Goal: Task Accomplishment & Management: Manage account settings

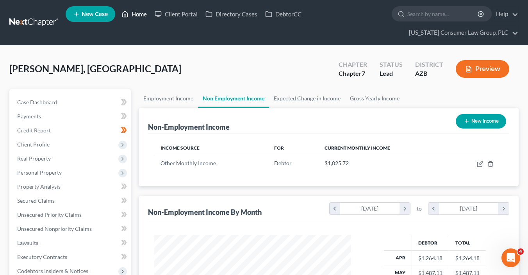
click at [133, 13] on link "Home" at bounding box center [133, 14] width 33 height 14
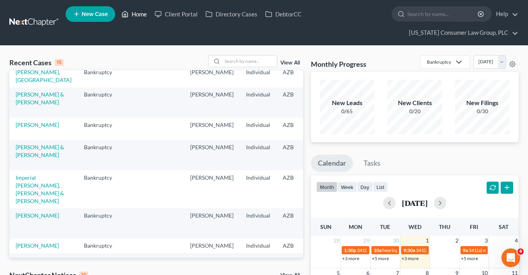
scroll to position [261, 0]
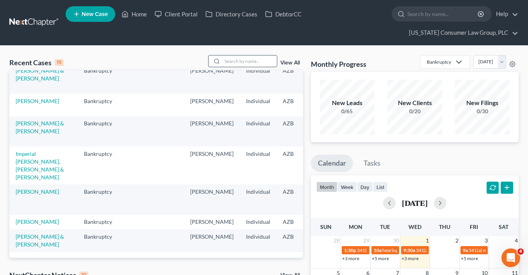
click at [254, 61] on input "search" at bounding box center [249, 60] width 55 height 11
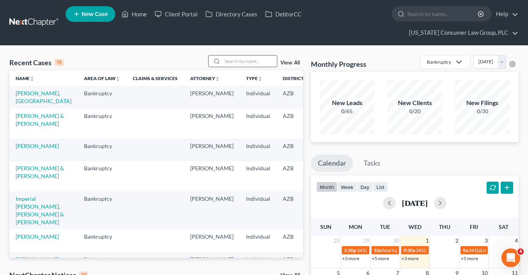
click at [243, 59] on input "search" at bounding box center [249, 60] width 55 height 11
type input "bedenis"
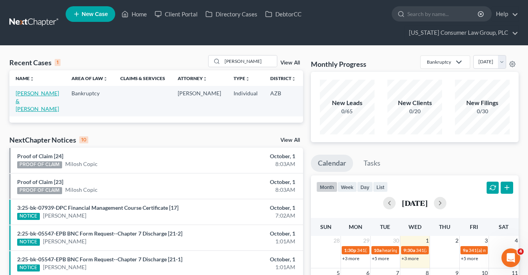
click at [26, 103] on link "[PERSON_NAME] & [PERSON_NAME]" at bounding box center [37, 101] width 43 height 22
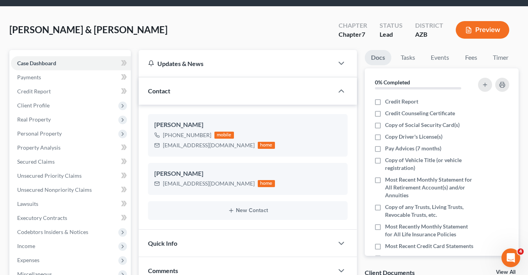
scroll to position [45, 0]
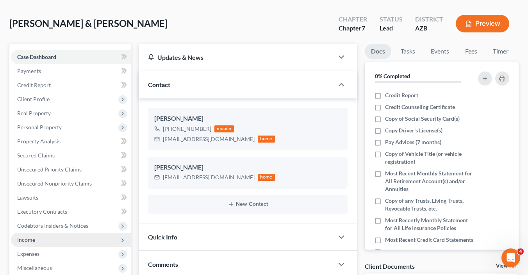
click at [43, 241] on span "Income" at bounding box center [71, 240] width 120 height 14
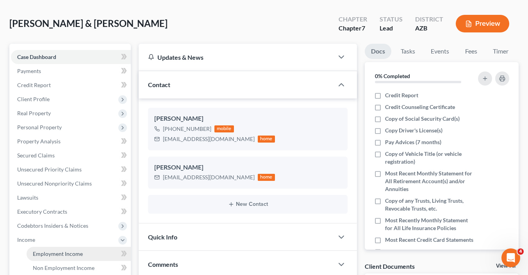
click at [87, 254] on link "Employment Income" at bounding box center [79, 254] width 104 height 14
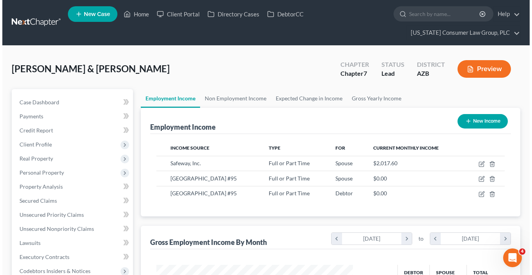
scroll to position [139, 212]
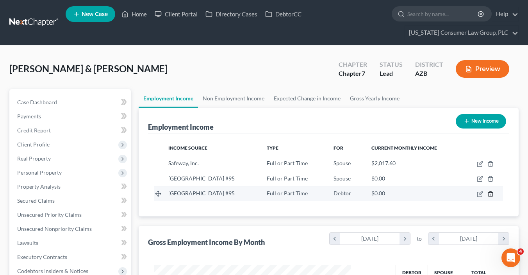
click at [491, 192] on polyline "button" at bounding box center [490, 192] width 5 height 0
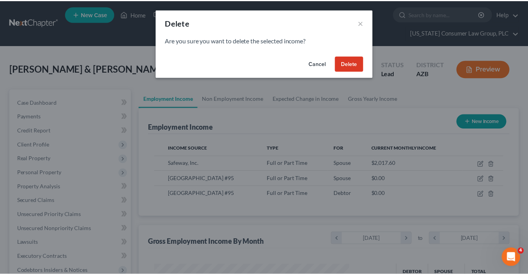
scroll to position [139, 214]
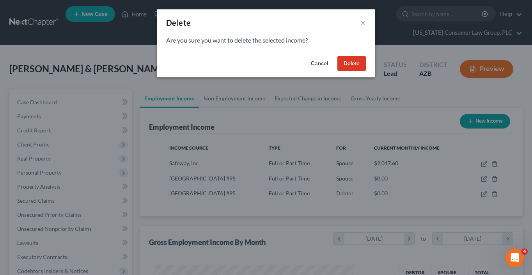
click at [355, 65] on button "Delete" at bounding box center [352, 64] width 28 height 16
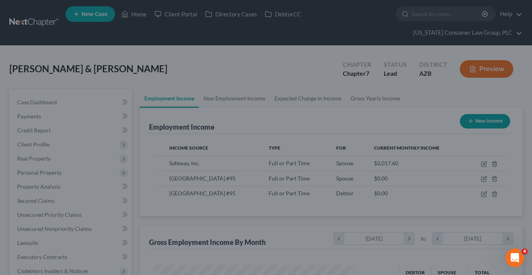
scroll to position [390104, 390031]
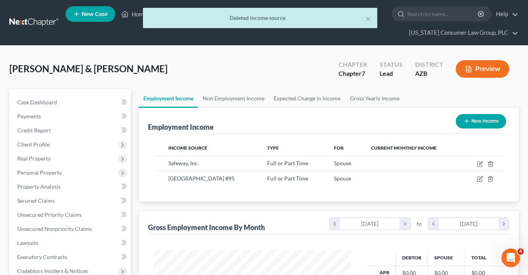
click at [436, 169] on td at bounding box center [413, 163] width 98 height 15
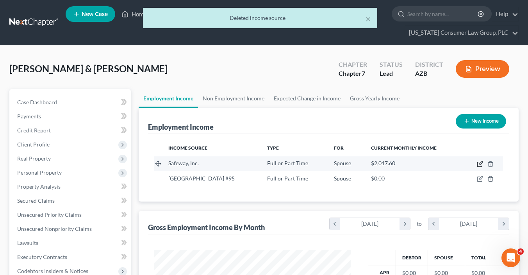
click at [479, 162] on icon "button" at bounding box center [479, 164] width 6 height 6
select select "0"
select select "3"
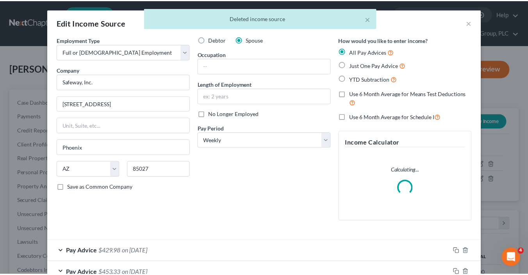
scroll to position [139, 214]
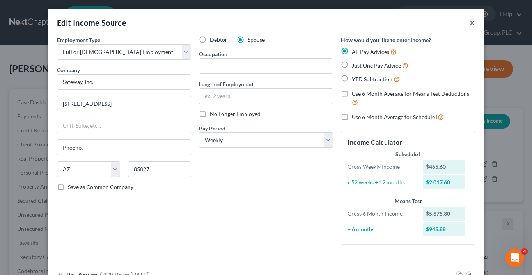
click at [470, 24] on button "×" at bounding box center [472, 22] width 5 height 9
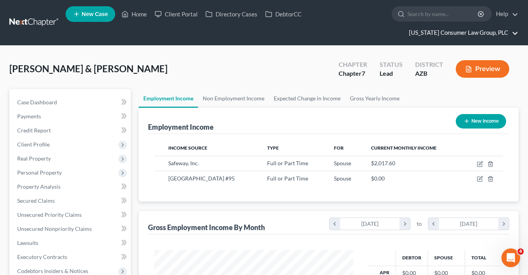
scroll to position [390104, 390031]
click at [50, 130] on span "Credit Report" at bounding box center [34, 130] width 34 height 7
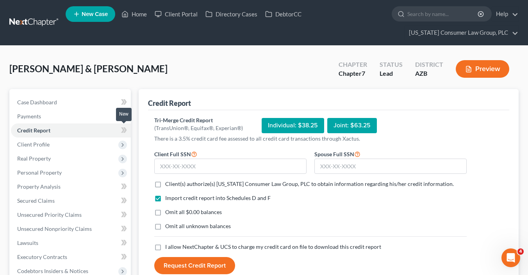
click at [125, 132] on icon at bounding box center [124, 130] width 6 height 10
click at [345, 164] on input "text" at bounding box center [390, 166] width 152 height 16
type input "346-52-5730"
click at [244, 166] on input "text" at bounding box center [230, 166] width 152 height 16
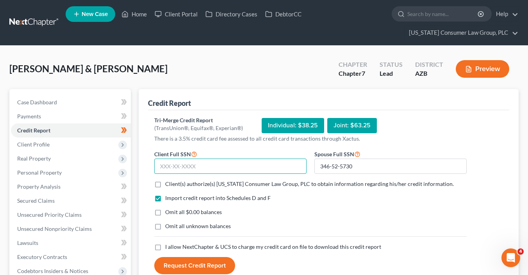
click at [244, 166] on input "text" at bounding box center [230, 166] width 152 height 16
type input "083-44-6975"
click at [279, 183] on span "Client(s) authorize(s) Arizona Consumer Law Group, PLC to obtain information re…" at bounding box center [309, 183] width 288 height 7
click at [173, 183] on input "Client(s) authorize(s) Arizona Consumer Law Group, PLC to obtain information re…" at bounding box center [170, 182] width 5 height 5
checkbox input "true"
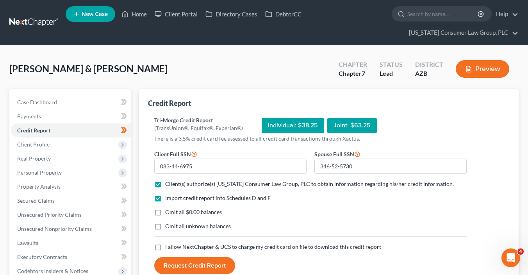
click at [197, 212] on span "Omit all $0.00 balances" at bounding box center [193, 211] width 57 height 7
click at [173, 212] on input "Omit all $0.00 balances" at bounding box center [170, 210] width 5 height 5
checkbox input "true"
click at [176, 245] on span "I allow NextChapter & UCS to charge my credit card on file to download this cre…" at bounding box center [273, 246] width 216 height 7
click at [173, 245] on input "I allow NextChapter & UCS to charge my credit card on file to download this cre…" at bounding box center [170, 245] width 5 height 5
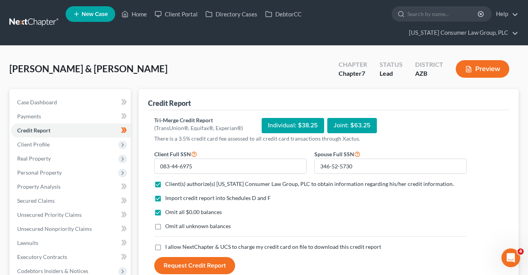
checkbox input "true"
click at [179, 267] on button "Request Credit Report" at bounding box center [194, 265] width 81 height 17
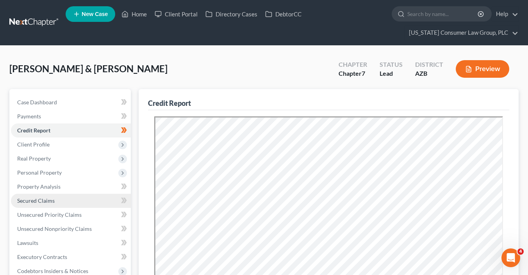
click at [52, 204] on link "Secured Claims" at bounding box center [71, 201] width 120 height 14
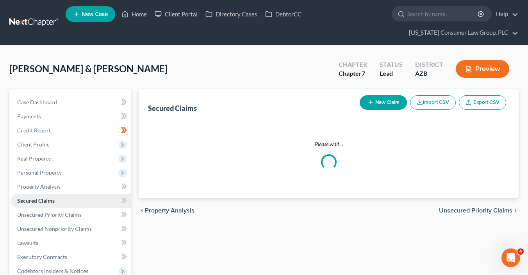
click at [50, 201] on span "Secured Claims" at bounding box center [35, 200] width 37 height 7
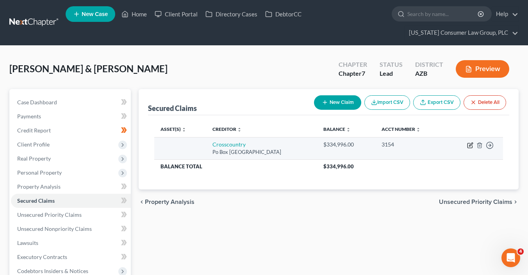
click at [468, 145] on icon "button" at bounding box center [470, 145] width 6 height 6
select select "45"
select select "2"
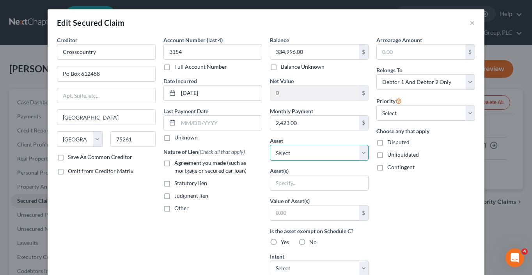
click at [300, 149] on select "Select Other Multiple Assets Colby Casaccia and Tessa Casaccia (Transfer) - $77…" at bounding box center [319, 153] width 99 height 16
select select "6"
click at [270, 145] on select "Select Other Multiple Assets Colby Casaccia and Tessa Casaccia (Transfer) - $77…" at bounding box center [319, 153] width 99 height 16
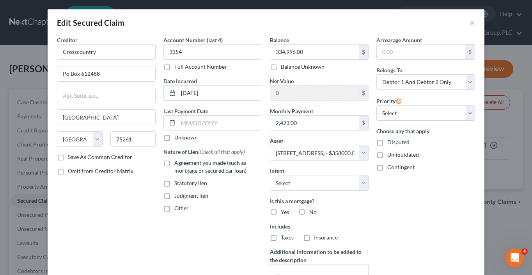
click at [191, 162] on span "Agreement you made (such as mortgage or secured car loan)" at bounding box center [210, 166] width 72 height 14
click at [183, 162] on input "Agreement you made (such as mortgage or secured car loan)" at bounding box center [180, 161] width 5 height 5
checkbox input "true"
click at [327, 183] on select "Select Surrender Redeem Reaffirm Avoid Other" at bounding box center [319, 183] width 99 height 16
select select "2"
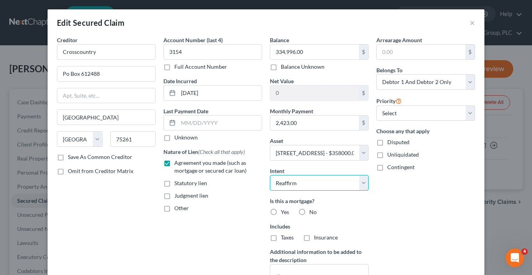
click at [270, 175] on select "Select Surrender Redeem Reaffirm Avoid Other" at bounding box center [319, 183] width 99 height 16
click at [403, 104] on div "Priority Select 1st 2nd 3rd 4th 5th 6th 7th 8th 9th 10th 11th 12th 13th 14th 15…" at bounding box center [426, 108] width 99 height 25
click at [400, 110] on select "Select 1st 2nd 3rd 4th 5th 6th 7th 8th 9th 10th 11th 12th 13th 14th 15th 16th 1…" at bounding box center [426, 113] width 99 height 16
select select "0"
click at [377, 105] on select "Select 1st 2nd 3rd 4th 5th 6th 7th 8th 9th 10th 11th 12th 13th 14th 15th 16th 1…" at bounding box center [426, 113] width 99 height 16
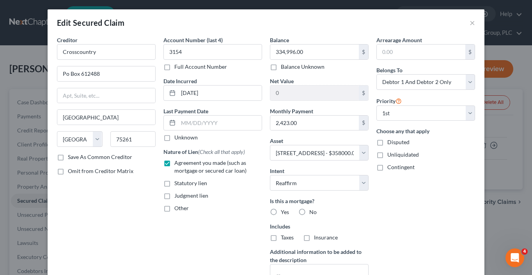
click at [281, 208] on label "Yes" at bounding box center [285, 212] width 8 height 8
click at [284, 208] on input "Yes" at bounding box center [286, 210] width 5 height 5
radio input "true"
drag, startPoint x: 273, startPoint y: 235, endPoint x: 280, endPoint y: 236, distance: 6.7
click at [281, 235] on label "Taxes" at bounding box center [287, 237] width 13 height 8
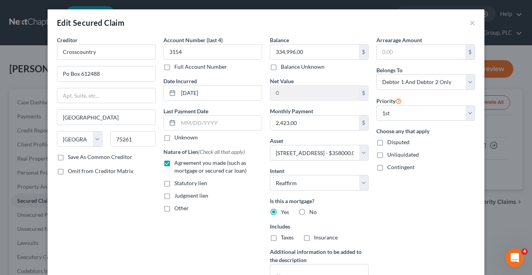
click at [284, 235] on input "Taxes" at bounding box center [286, 235] width 5 height 5
checkbox input "true"
click at [311, 236] on div "Insurance" at bounding box center [320, 237] width 35 height 8
click at [314, 236] on label "Insurance" at bounding box center [326, 237] width 24 height 8
click at [317, 236] on input "Insurance" at bounding box center [319, 235] width 5 height 5
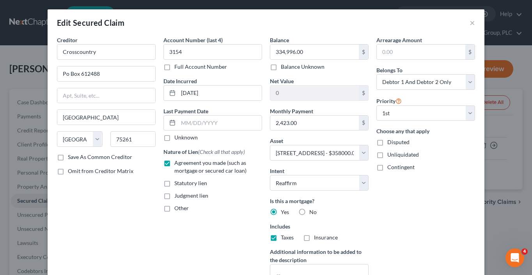
checkbox input "true"
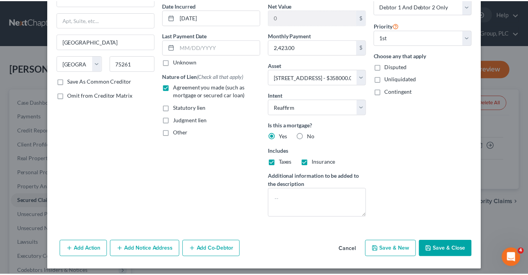
scroll to position [78, 0]
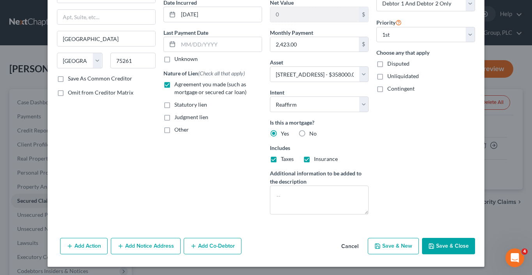
click at [453, 248] on button "Save & Close" at bounding box center [448, 246] width 53 height 16
select select
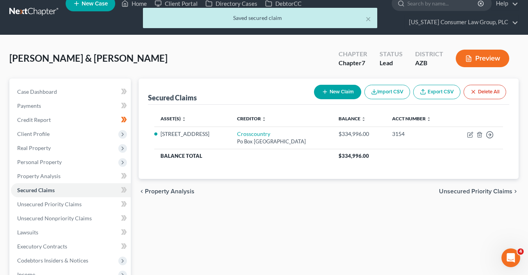
scroll to position [12, 0]
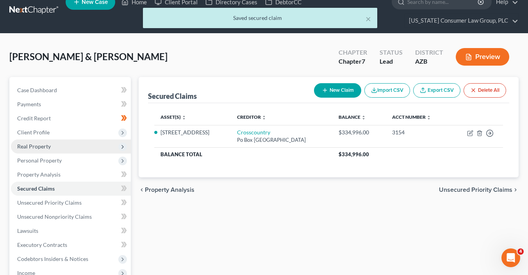
click at [66, 144] on span "Real Property" at bounding box center [71, 146] width 120 height 14
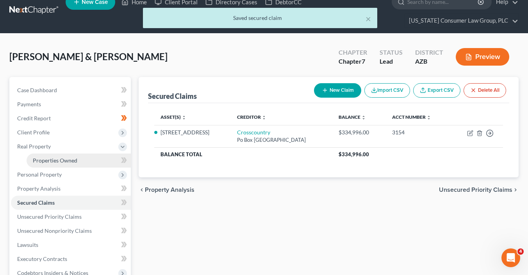
click at [71, 158] on span "Properties Owned" at bounding box center [55, 160] width 44 height 7
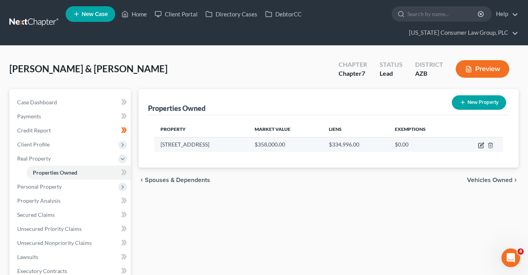
click at [478, 143] on icon "button" at bounding box center [481, 145] width 6 height 6
select select "3"
select select "2"
select select "0"
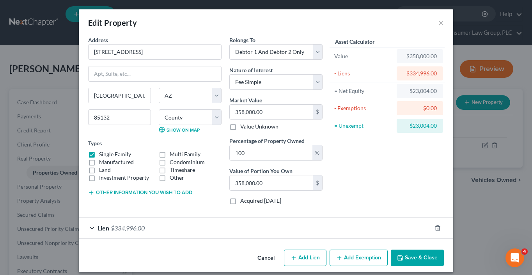
click at [364, 257] on button "Add Exemption" at bounding box center [359, 257] width 58 height 16
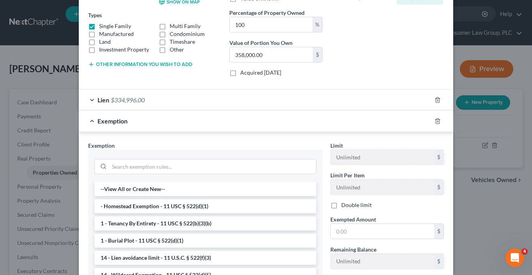
scroll to position [130, 0]
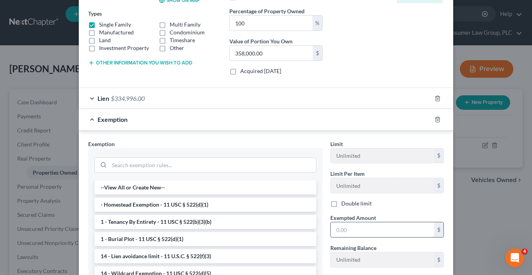
click at [375, 231] on input "text" at bounding box center [382, 229] width 103 height 15
type input "23,004"
click at [244, 201] on li "- Homestead Exemption - 11 USC § 522(d)(1)" at bounding box center [205, 204] width 222 height 14
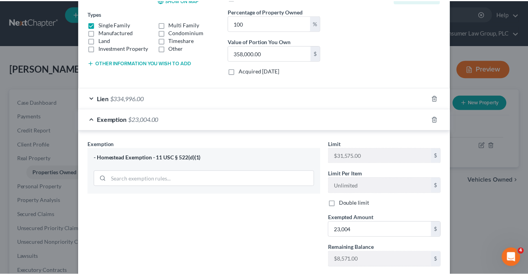
scroll to position [176, 0]
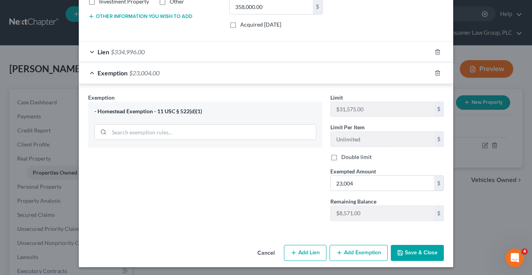
click at [404, 247] on button "Save & Close" at bounding box center [417, 253] width 53 height 16
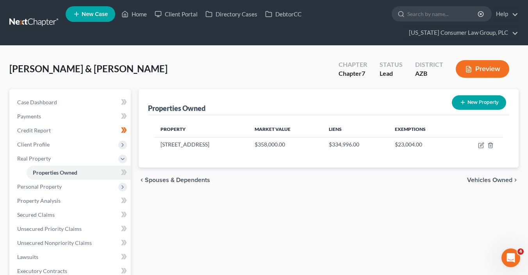
click at [160, 45] on div at bounding box center [264, 45] width 219 height 0
click at [142, 15] on link "Home" at bounding box center [133, 14] width 33 height 14
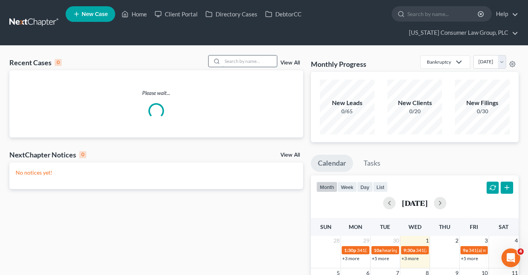
drag, startPoint x: 251, startPoint y: 63, endPoint x: 247, endPoint y: 62, distance: 4.8
click at [251, 63] on input "search" at bounding box center [249, 60] width 55 height 11
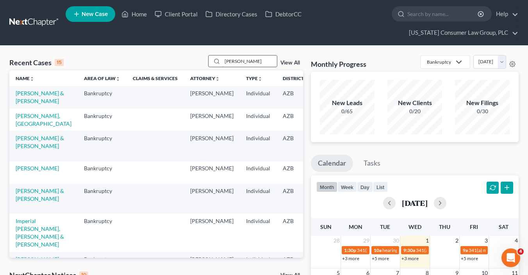
type input "haskett"
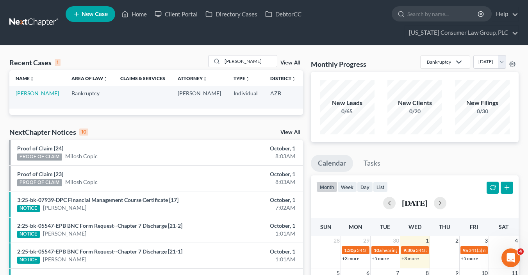
click at [32, 96] on link "[PERSON_NAME]" at bounding box center [37, 93] width 43 height 7
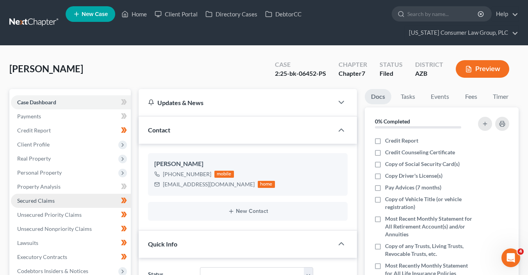
click at [71, 203] on link "Secured Claims" at bounding box center [71, 201] width 120 height 14
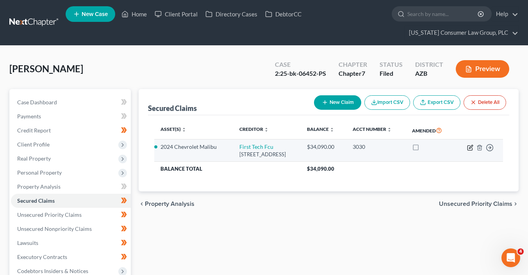
click at [471, 146] on icon "button" at bounding box center [470, 147] width 6 height 6
select select "4"
select select "0"
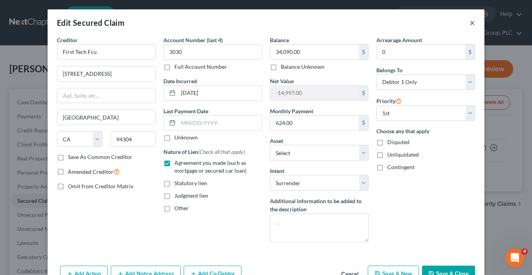
click at [470, 23] on button "×" at bounding box center [472, 22] width 5 height 9
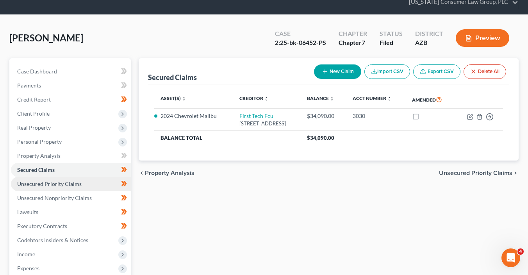
scroll to position [109, 0]
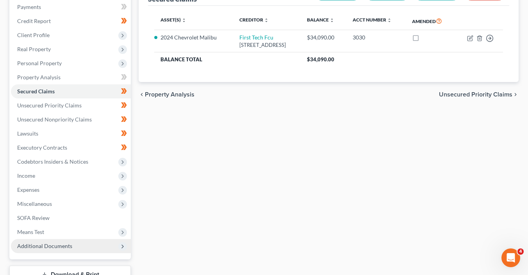
click at [76, 247] on span "Additional Documents" at bounding box center [71, 246] width 120 height 14
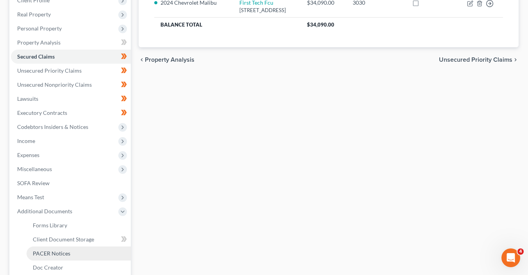
click at [75, 247] on link "PACER Notices" at bounding box center [79, 253] width 104 height 14
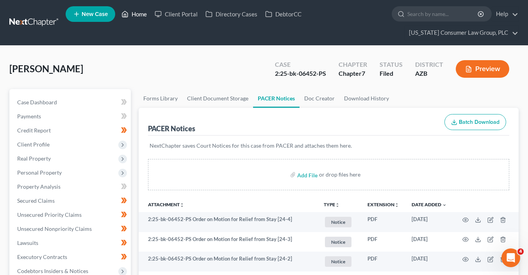
click at [136, 15] on link "Home" at bounding box center [133, 14] width 33 height 14
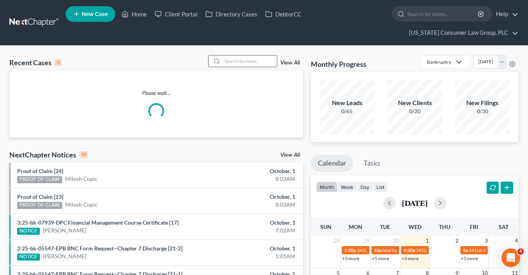
click at [263, 62] on input "search" at bounding box center [249, 60] width 55 height 11
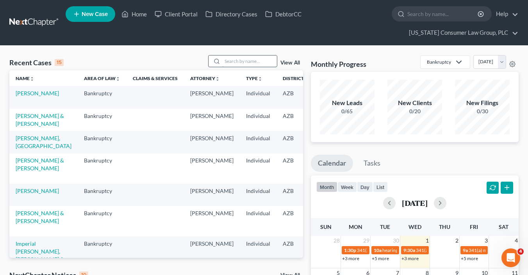
click at [240, 59] on input "search" at bounding box center [249, 60] width 55 height 11
type input "sotello"
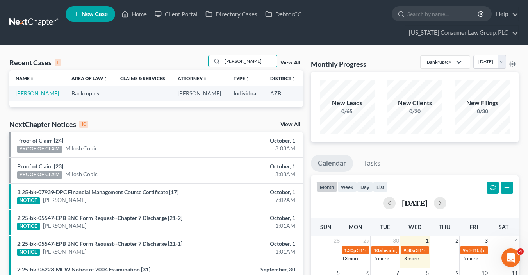
click at [29, 96] on link "[PERSON_NAME]" at bounding box center [37, 93] width 43 height 7
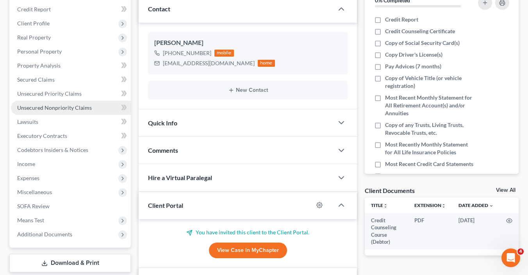
scroll to position [122, 0]
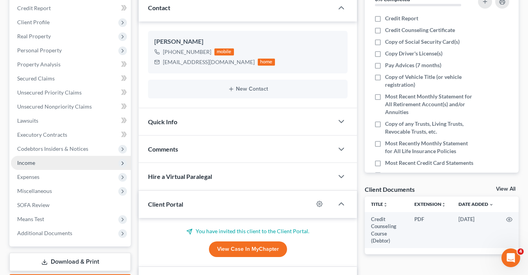
click at [25, 161] on span "Income" at bounding box center [26, 162] width 18 height 7
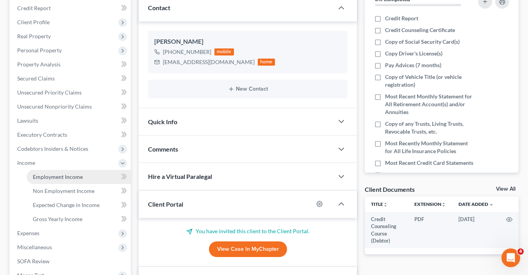
click at [41, 174] on span "Employment Income" at bounding box center [58, 176] width 50 height 7
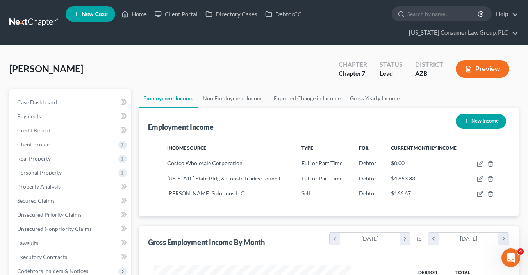
scroll to position [139, 212]
click at [62, 128] on link "Credit Report" at bounding box center [71, 130] width 120 height 14
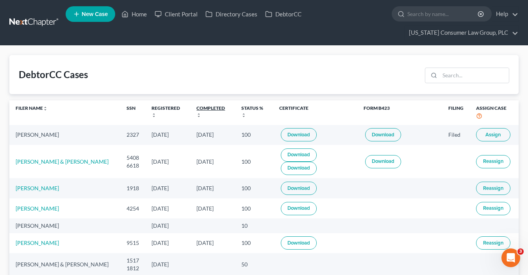
click at [204, 107] on link "Completed unfold_more expand_more expand_less" at bounding box center [210, 111] width 28 height 12
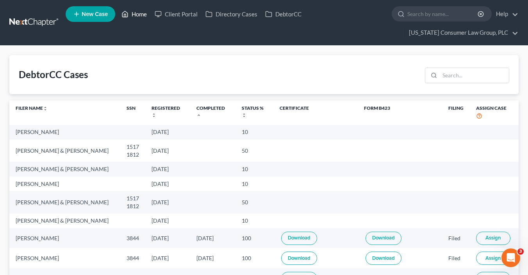
click at [143, 15] on link "Home" at bounding box center [133, 14] width 33 height 14
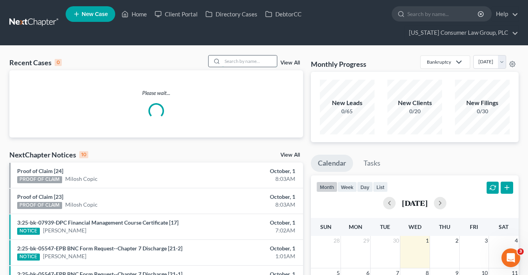
click at [267, 58] on input "search" at bounding box center [249, 60] width 55 height 11
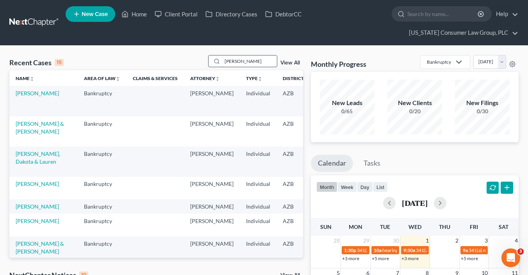
type input "[PERSON_NAME]"
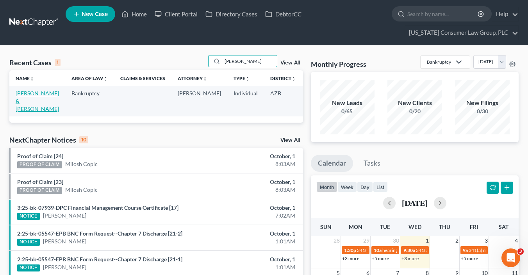
click at [22, 110] on link "[PERSON_NAME] & [PERSON_NAME]" at bounding box center [37, 101] width 43 height 22
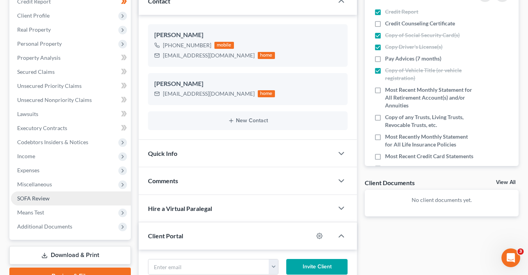
scroll to position [129, 0]
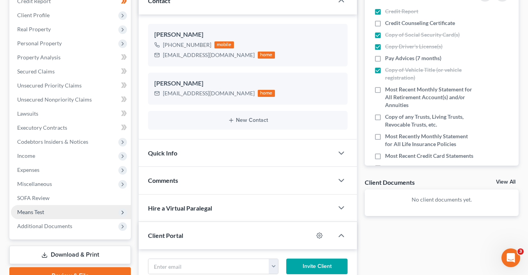
click at [82, 211] on span "Means Test" at bounding box center [71, 212] width 120 height 14
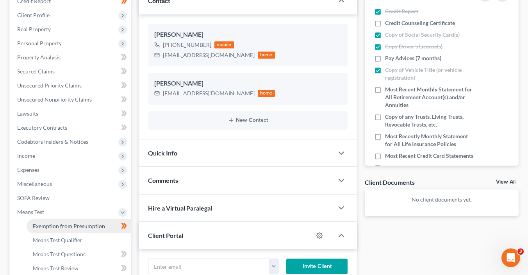
click at [103, 221] on link "Exemption from Presumption" at bounding box center [79, 226] width 104 height 14
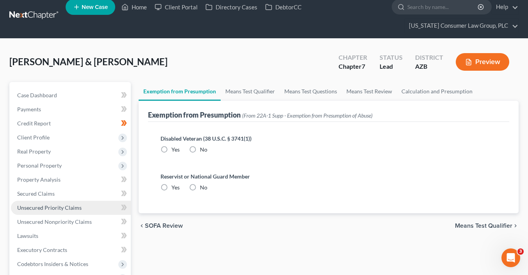
radio input "true"
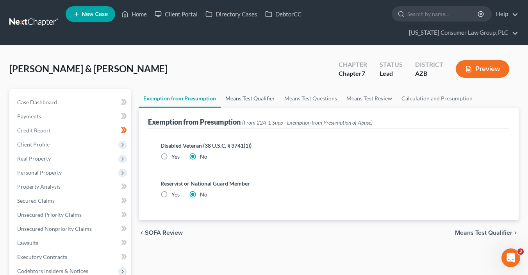
click at [245, 98] on link "Means Test Qualifier" at bounding box center [249, 98] width 59 height 19
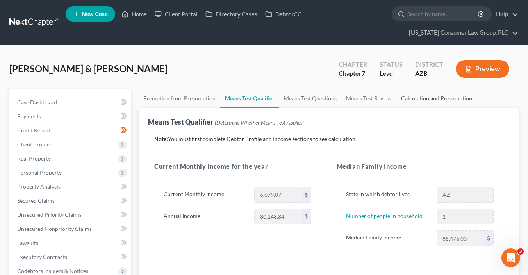
click at [430, 99] on link "Calculation and Presumption" at bounding box center [436, 98] width 80 height 19
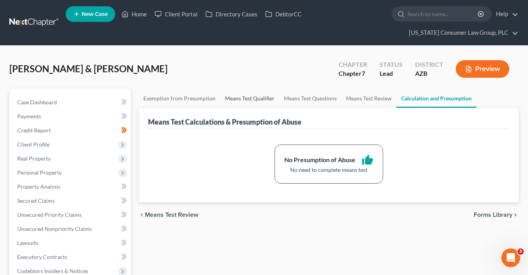
click at [236, 98] on link "Means Test Qualifier" at bounding box center [249, 98] width 59 height 19
